Goal: Check status: Check status

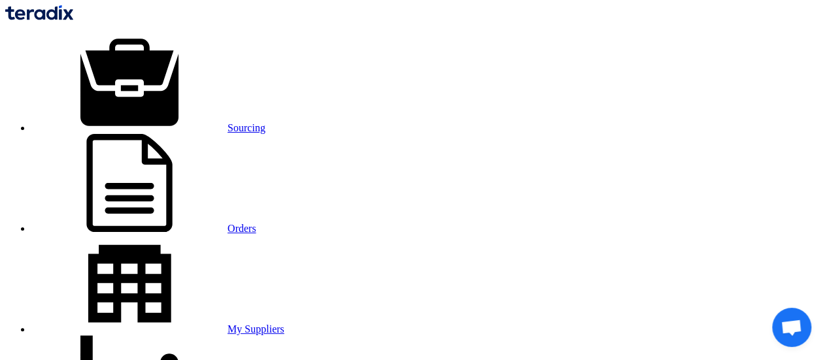
type input "70810"
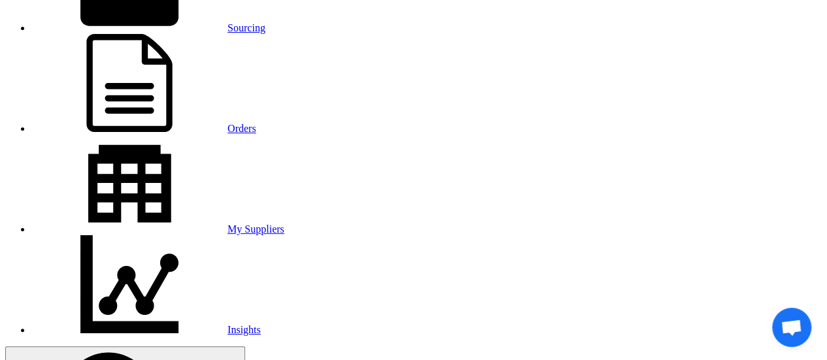
scroll to position [131, 0]
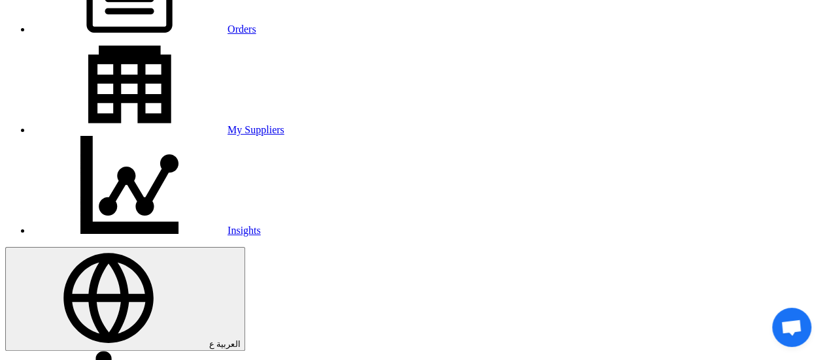
scroll to position [196, 0]
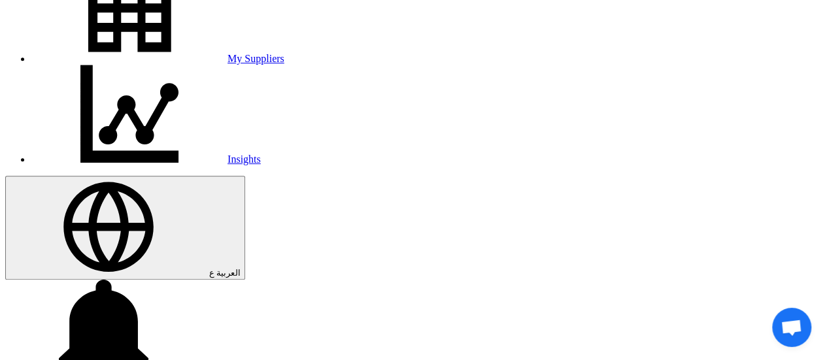
scroll to position [131, 0]
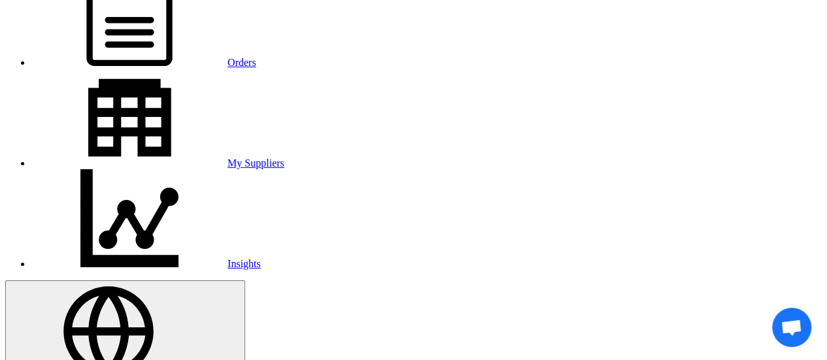
scroll to position [196, 0]
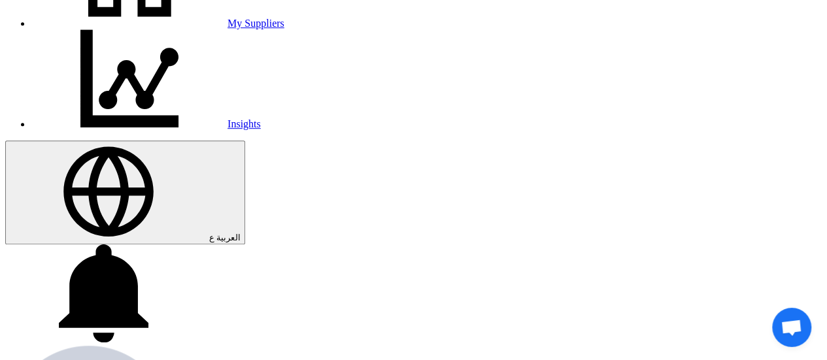
scroll to position [327, 0]
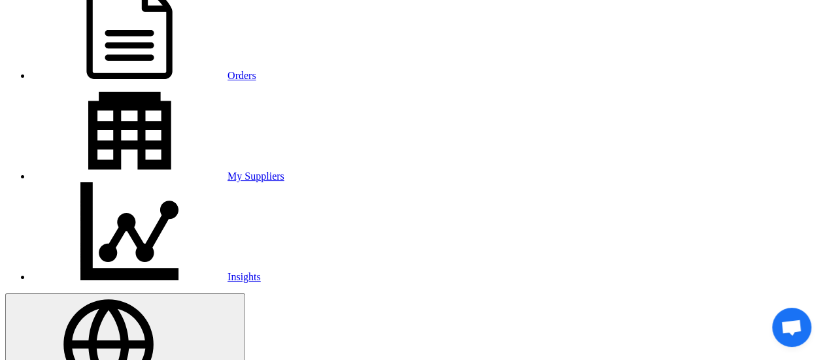
scroll to position [0, 0]
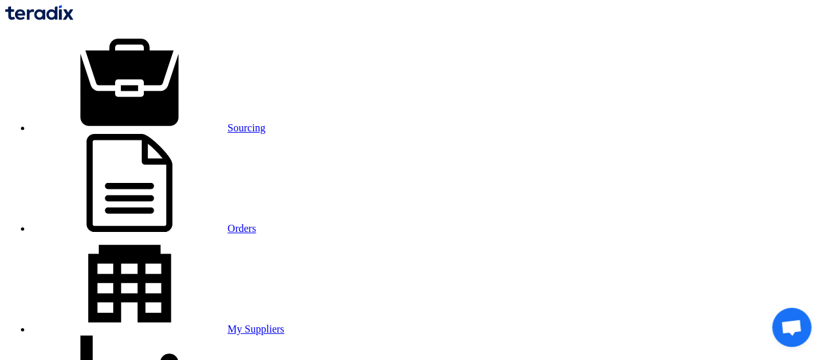
click at [162, 122] on link "Sourcing" at bounding box center [148, 127] width 234 height 11
